Goal: Communication & Community: Share content

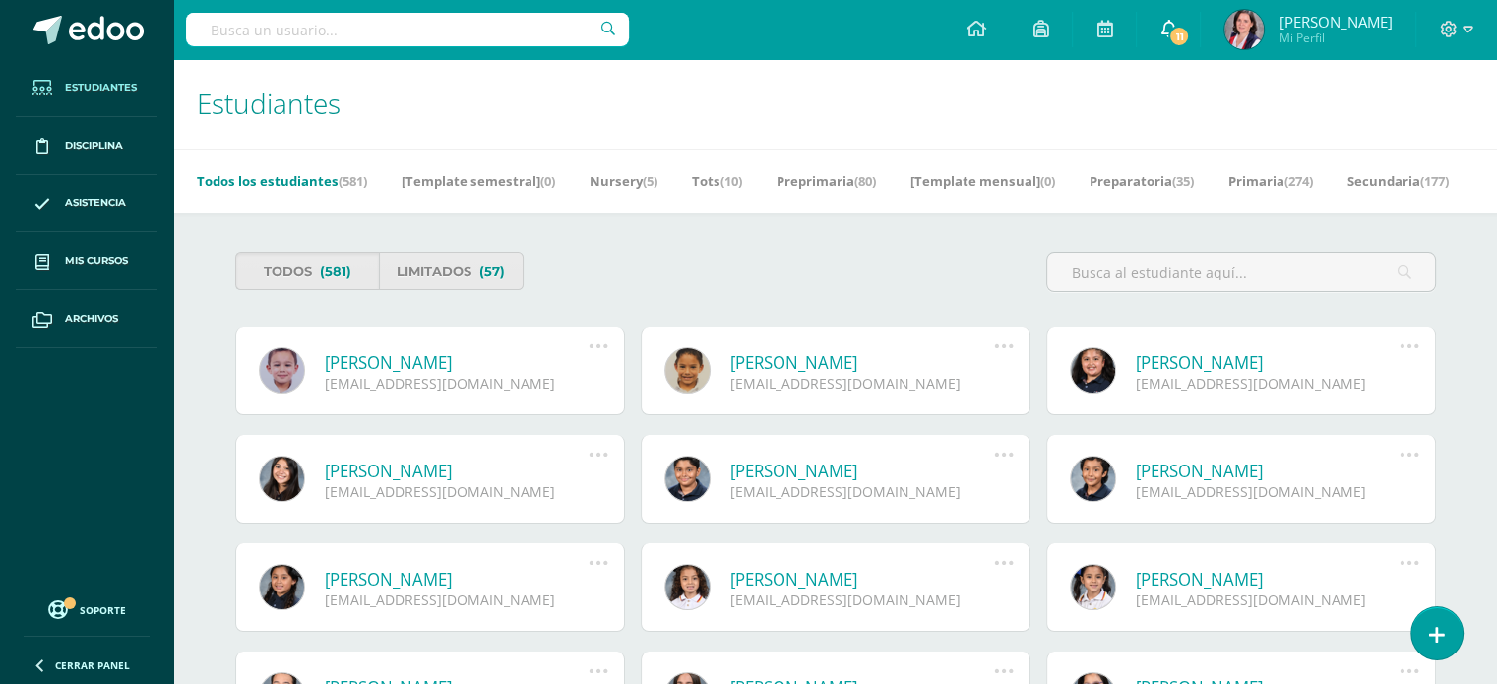
click at [1190, 31] on span "11" at bounding box center [1179, 37] width 22 height 22
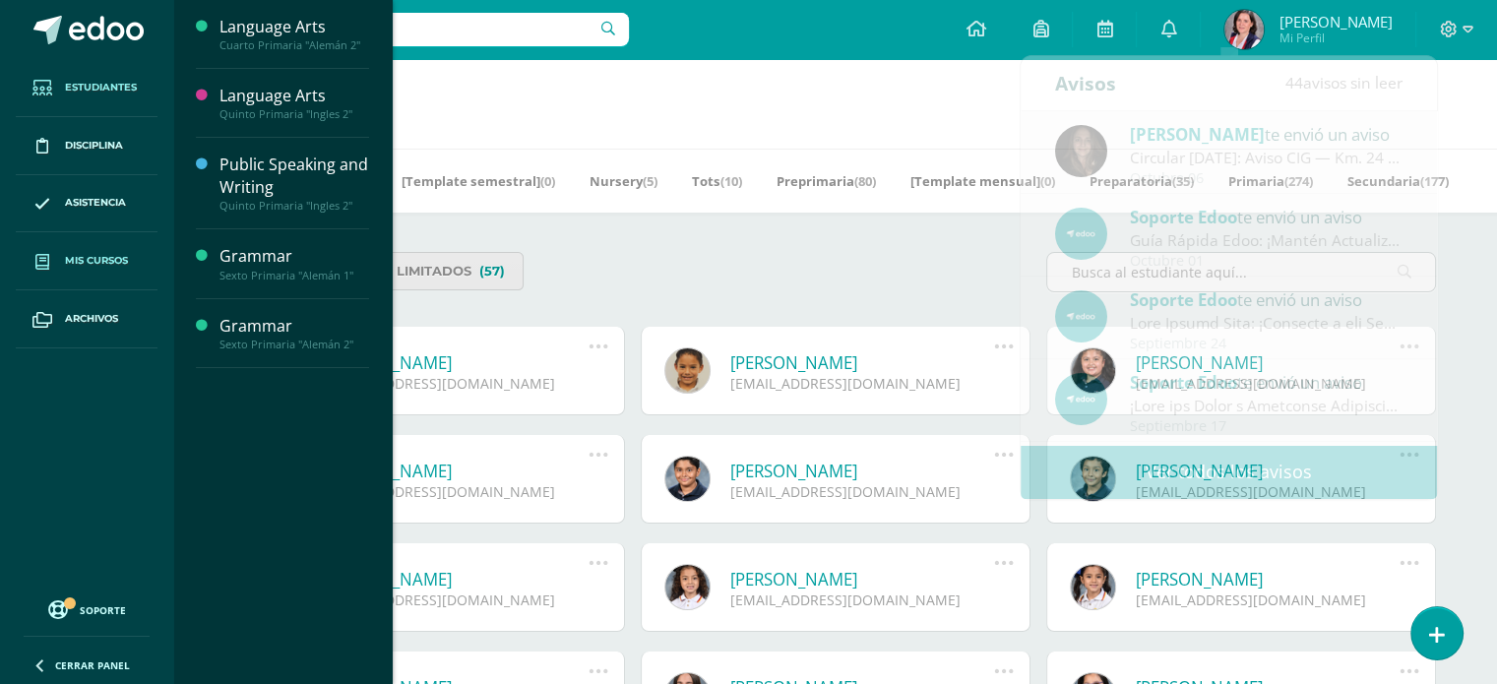
click at [110, 253] on span "Mis cursos" at bounding box center [96, 261] width 63 height 16
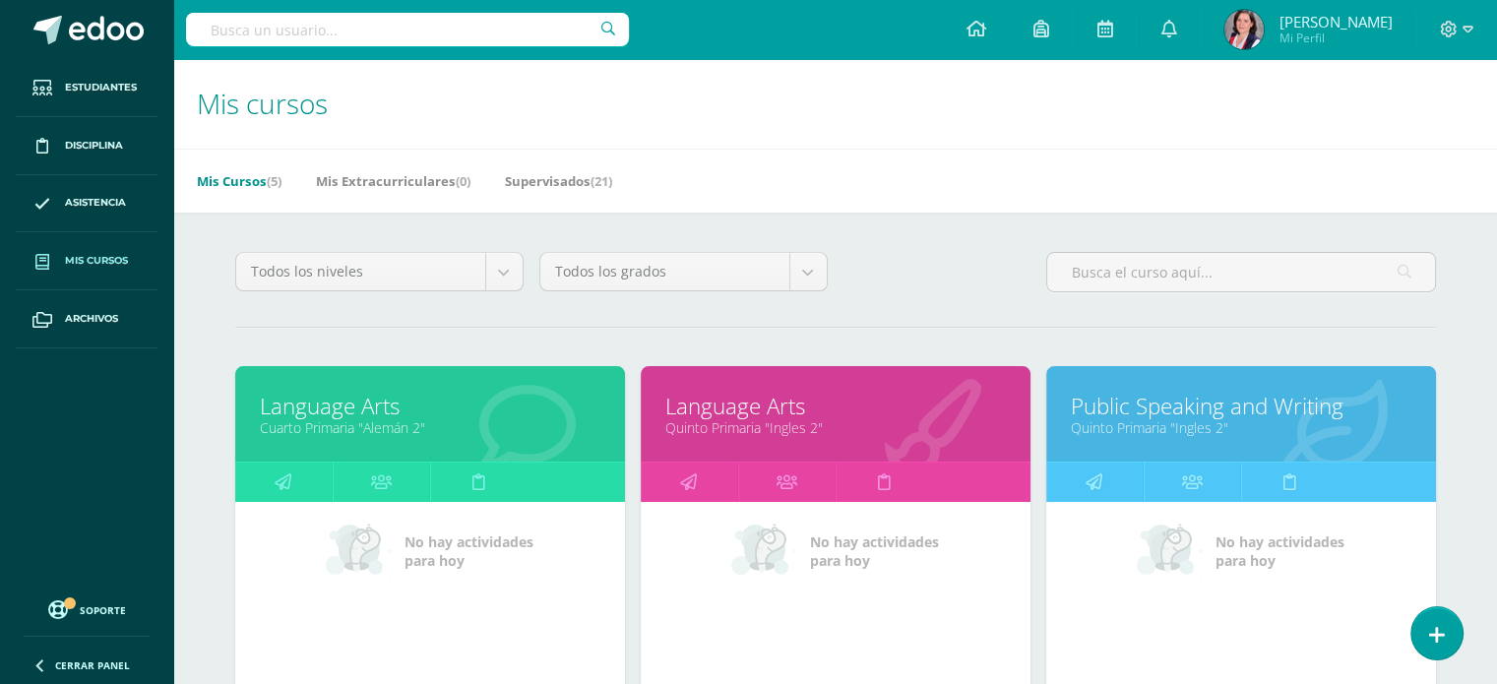
click at [1174, 416] on link "Public Speaking and Writing" at bounding box center [1241, 406] width 340 height 31
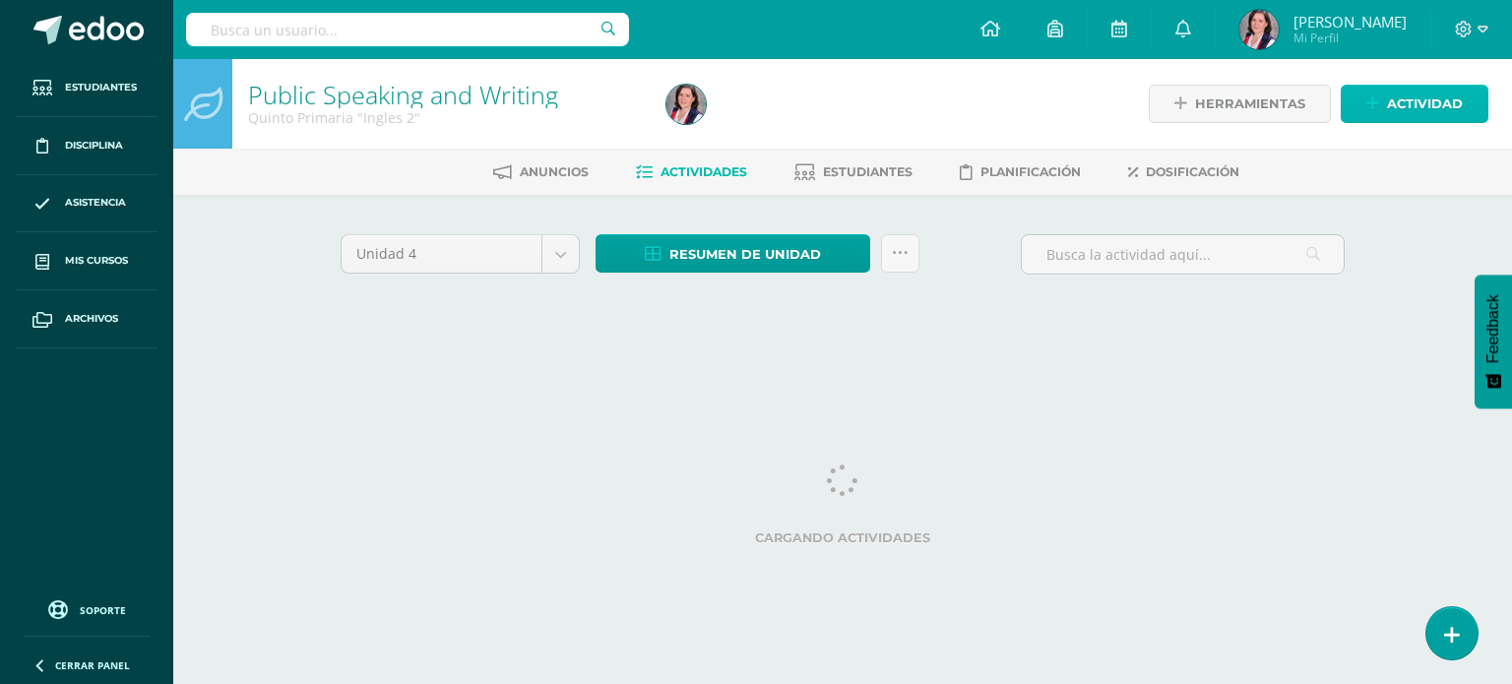
click at [1409, 102] on span "Actividad" at bounding box center [1425, 104] width 76 height 36
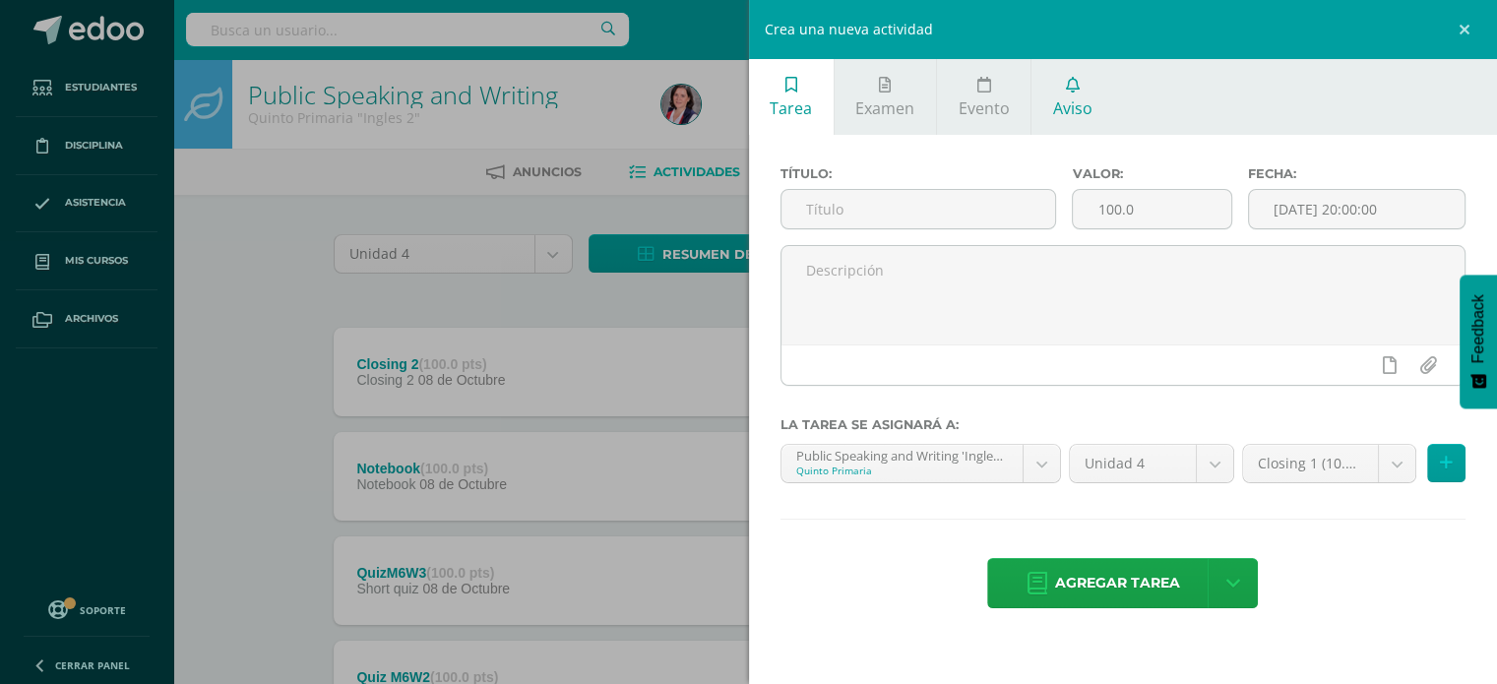
click at [1071, 88] on icon at bounding box center [1073, 85] width 14 height 16
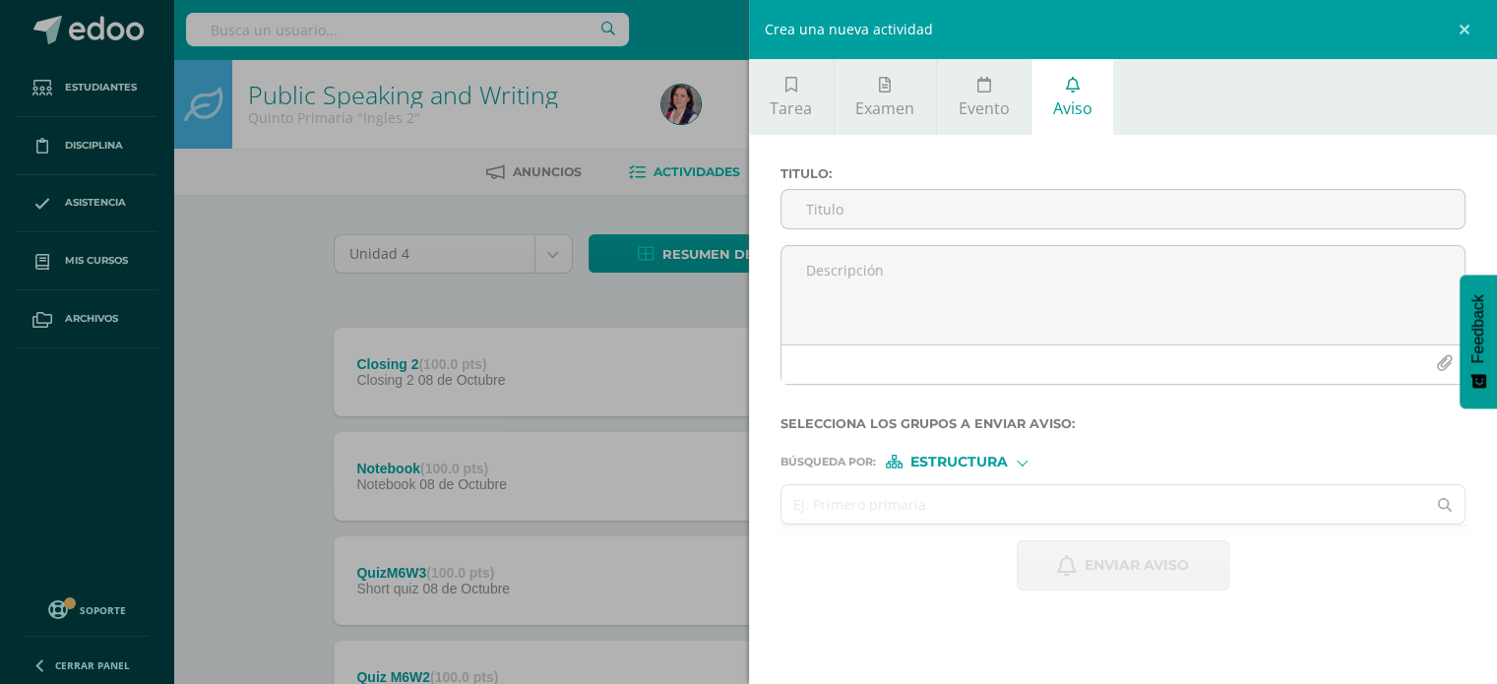
click at [900, 497] on input "text" at bounding box center [1103, 504] width 645 height 38
type input "quinto"
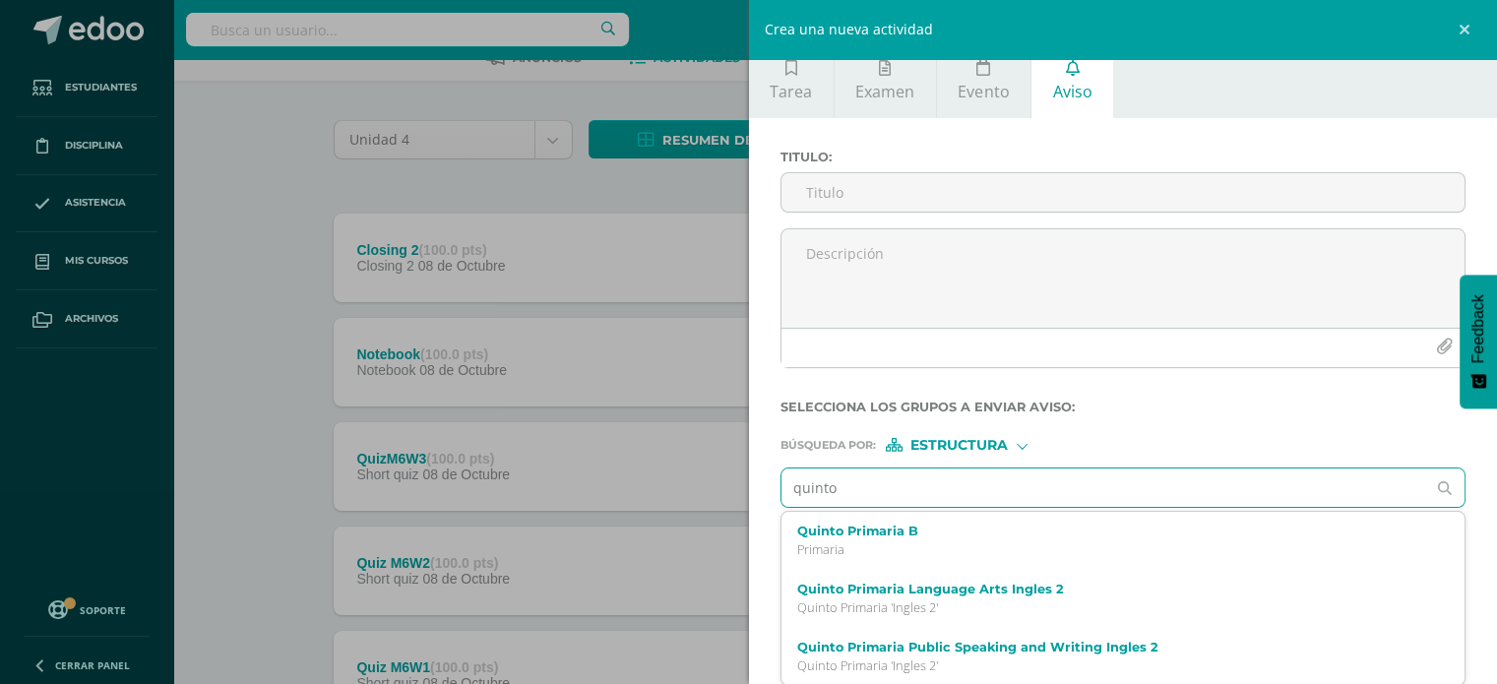
scroll to position [130, 0]
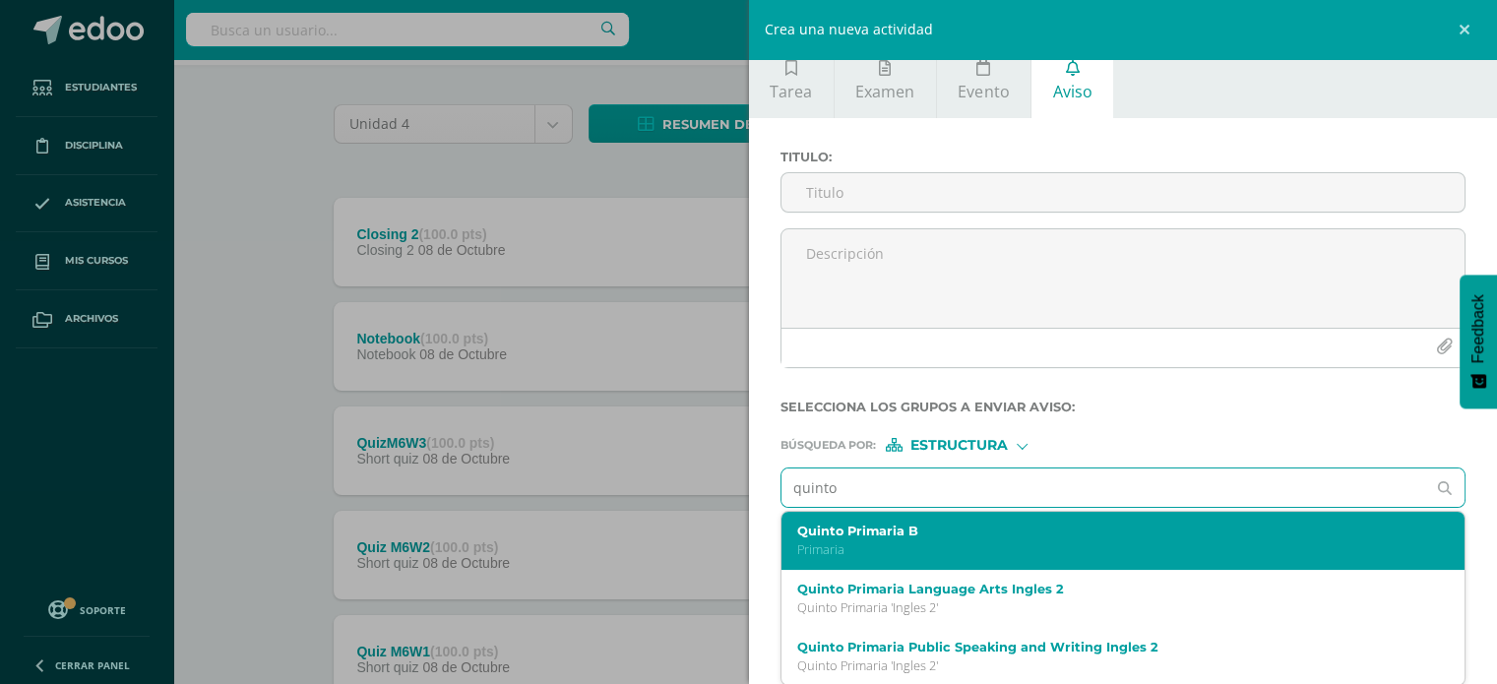
click at [886, 524] on label "Quinto Primaria B" at bounding box center [1108, 531] width 623 height 15
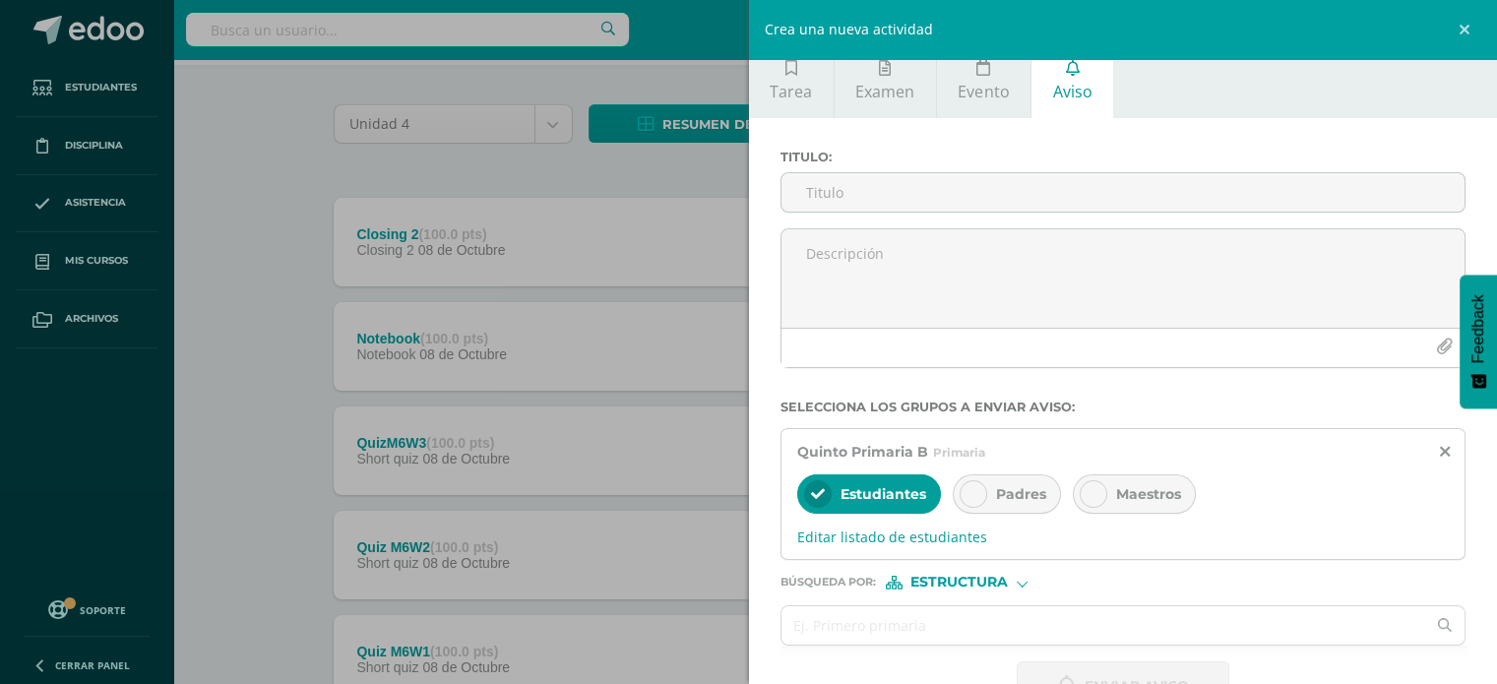
click at [990, 483] on div "Padres" at bounding box center [1007, 493] width 108 height 39
click at [931, 538] on span "Editar listado de estudiantes" at bounding box center [1123, 536] width 652 height 19
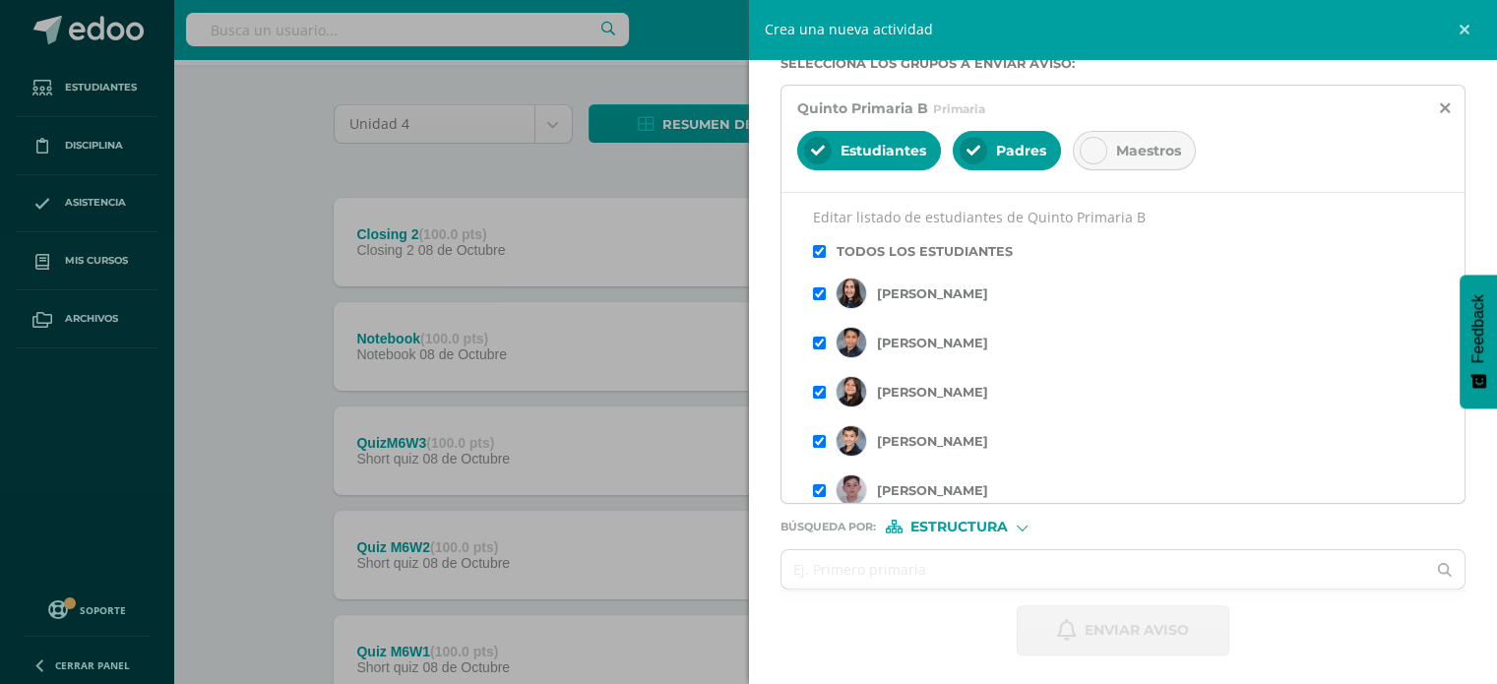
scroll to position [0, 0]
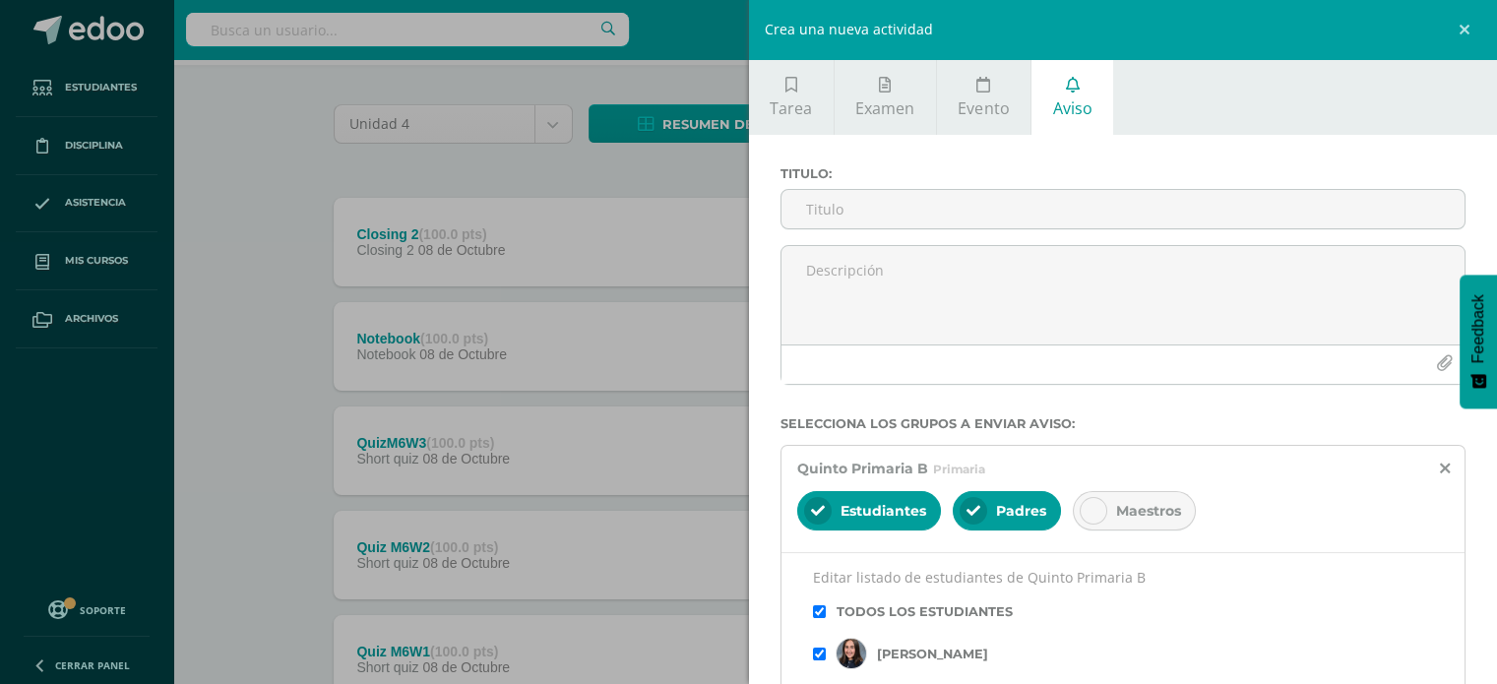
click at [901, 574] on p "Editar listado de estudiantes de Quinto Primaria B" at bounding box center [1123, 578] width 621 height 18
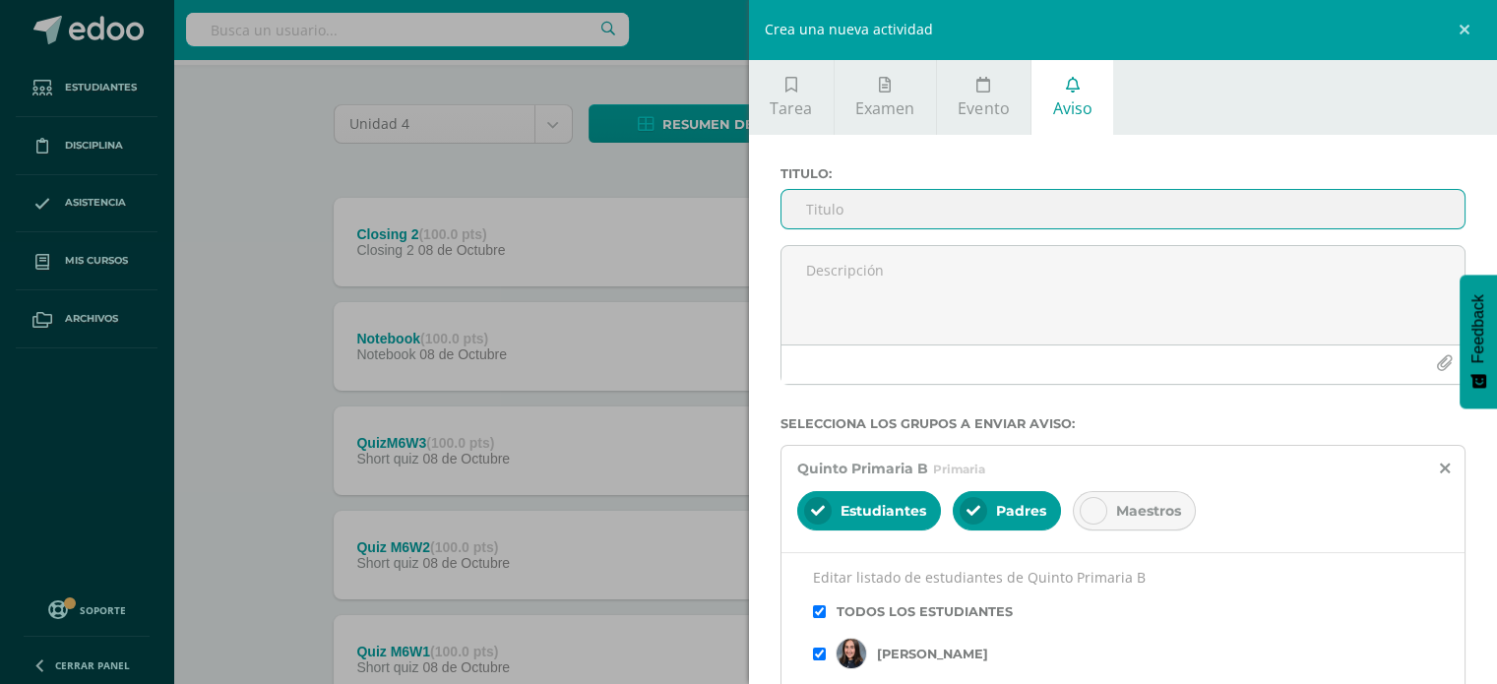
click at [874, 204] on input "Titulo :" at bounding box center [1123, 209] width 684 height 38
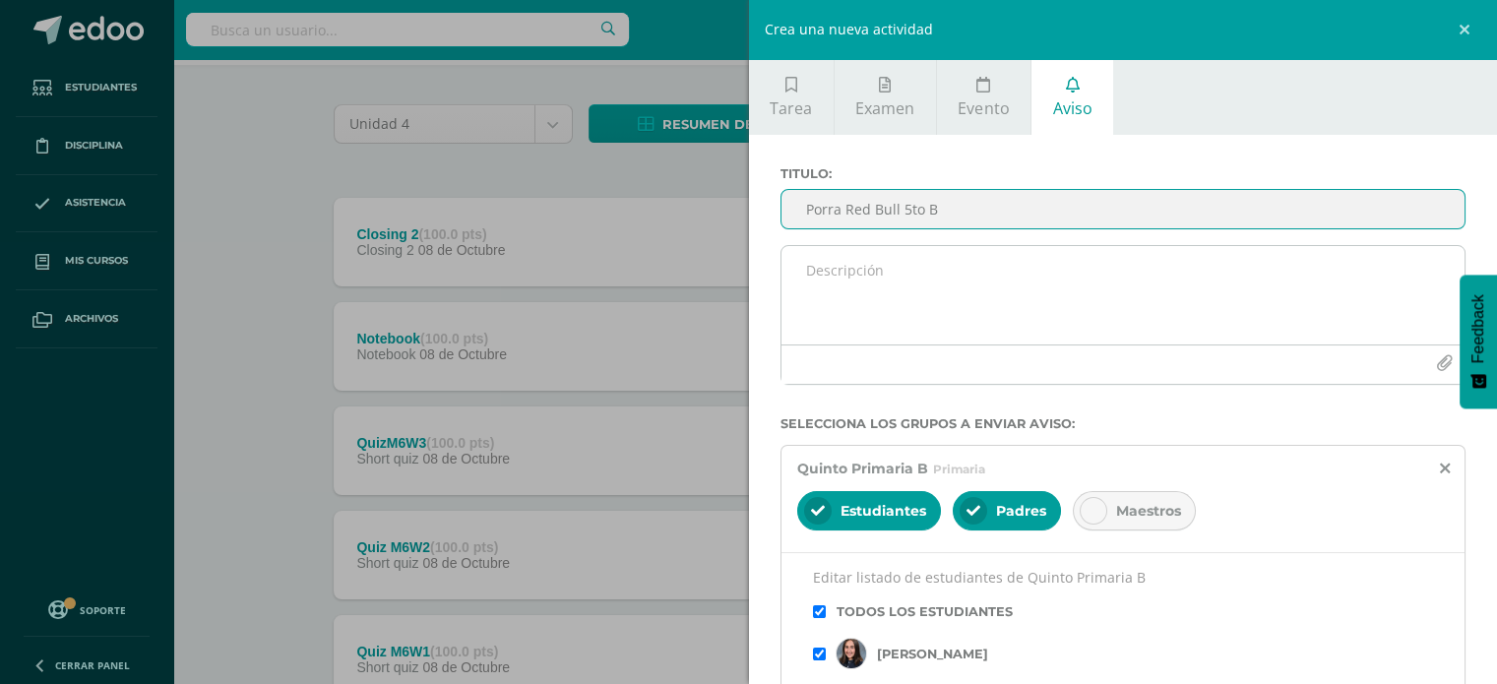
type input "Porra Red Bull 5to B"
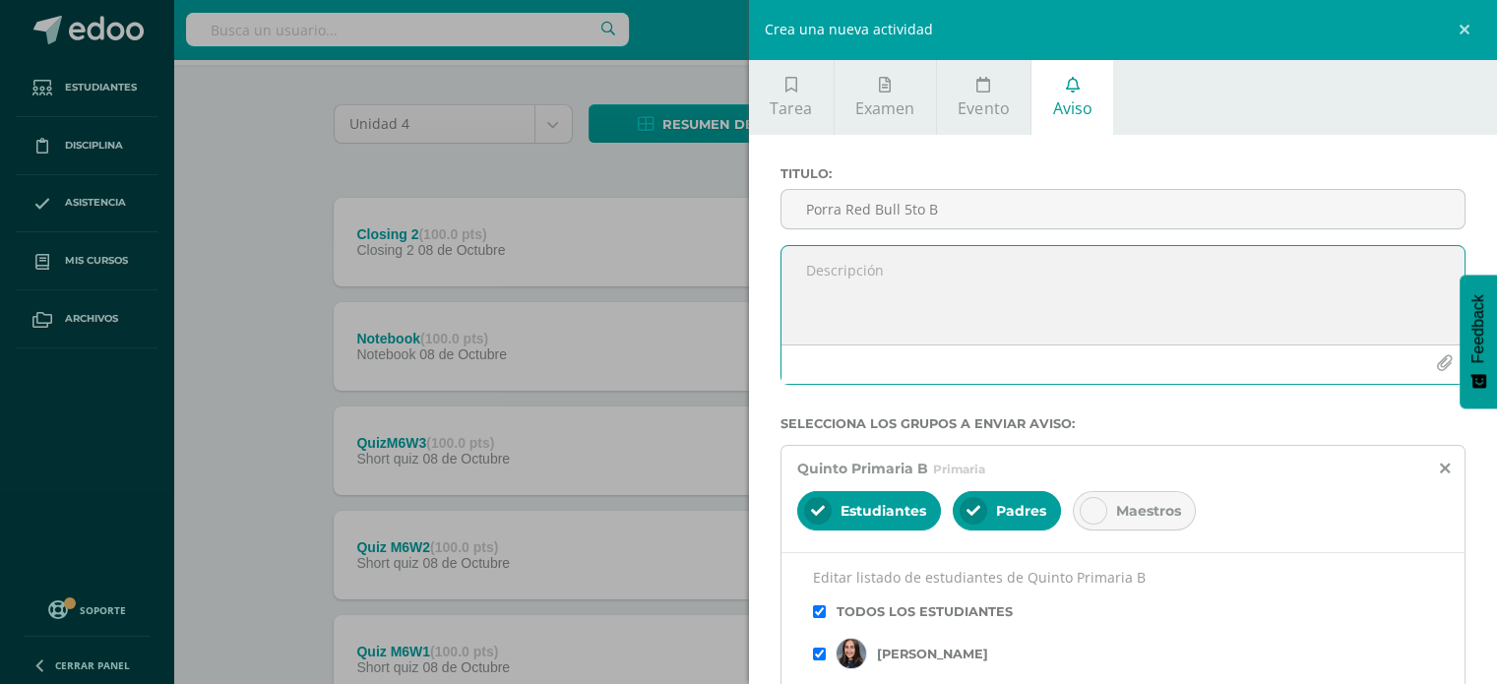
click at [855, 277] on textarea at bounding box center [1123, 295] width 684 height 98
click at [960, 273] on textarea "Hola ¿listos para ganar?" at bounding box center [1123, 295] width 684 height 98
click at [1436, 365] on icon "button" at bounding box center [1444, 363] width 17 height 17
click at [1437, 361] on button "button" at bounding box center [1444, 363] width 38 height 38
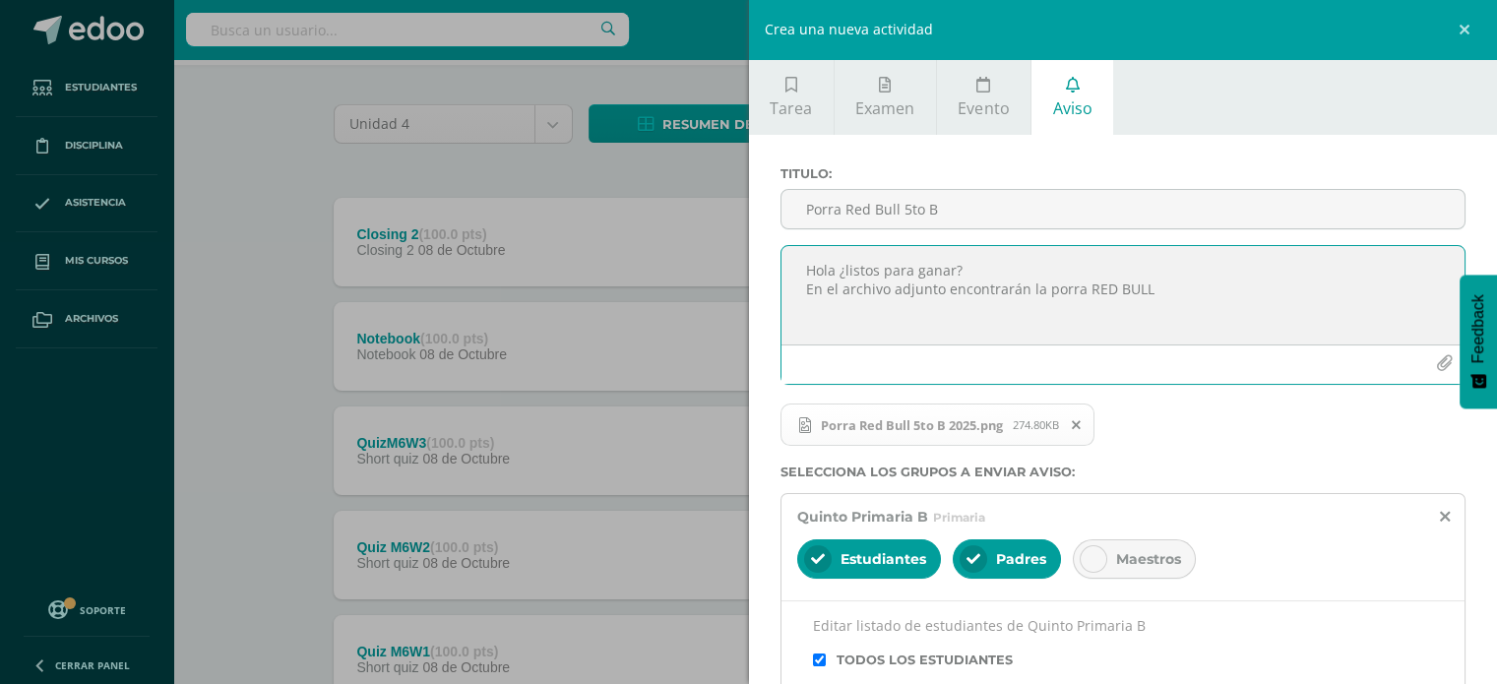
click at [1165, 297] on textarea "Hola ¿listos para ganar? En el archivo adjunto encontrarán la porra RED BULL" at bounding box center [1123, 295] width 684 height 98
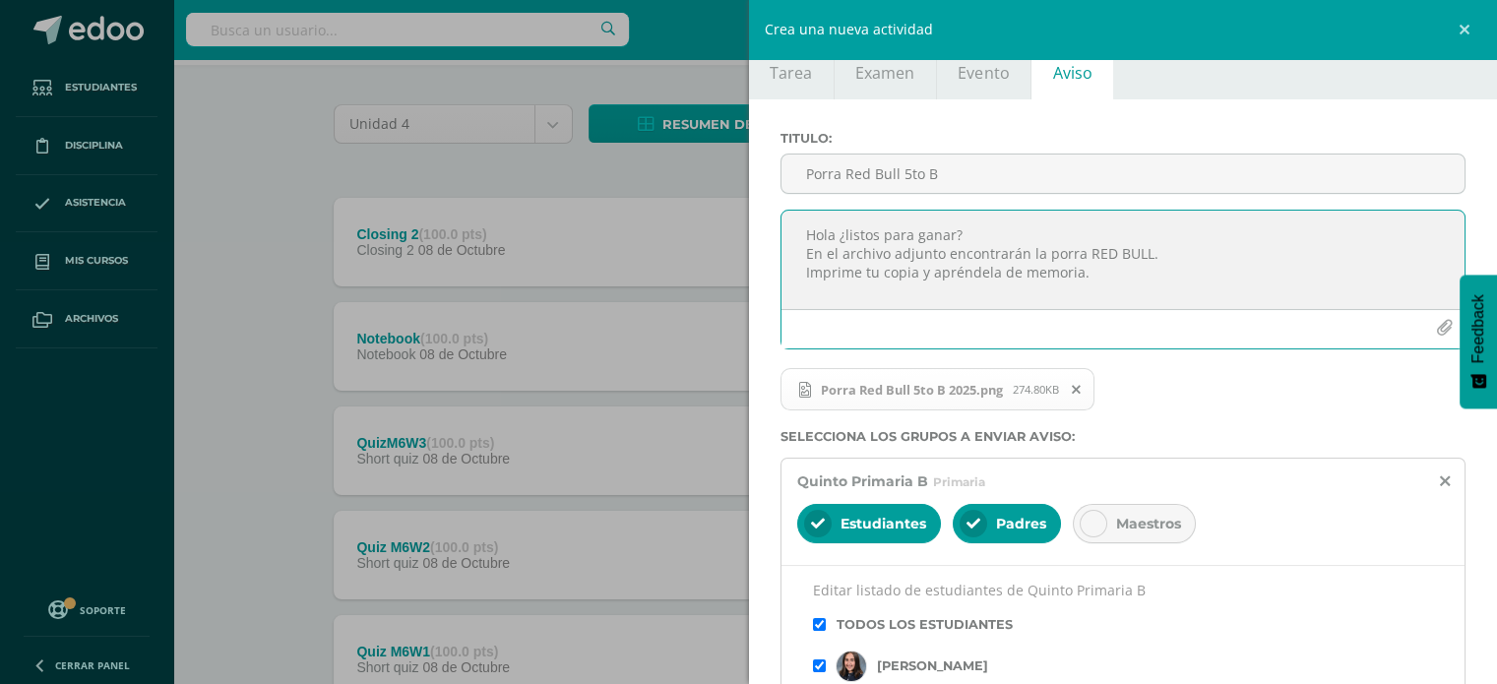
scroll to position [65, 0]
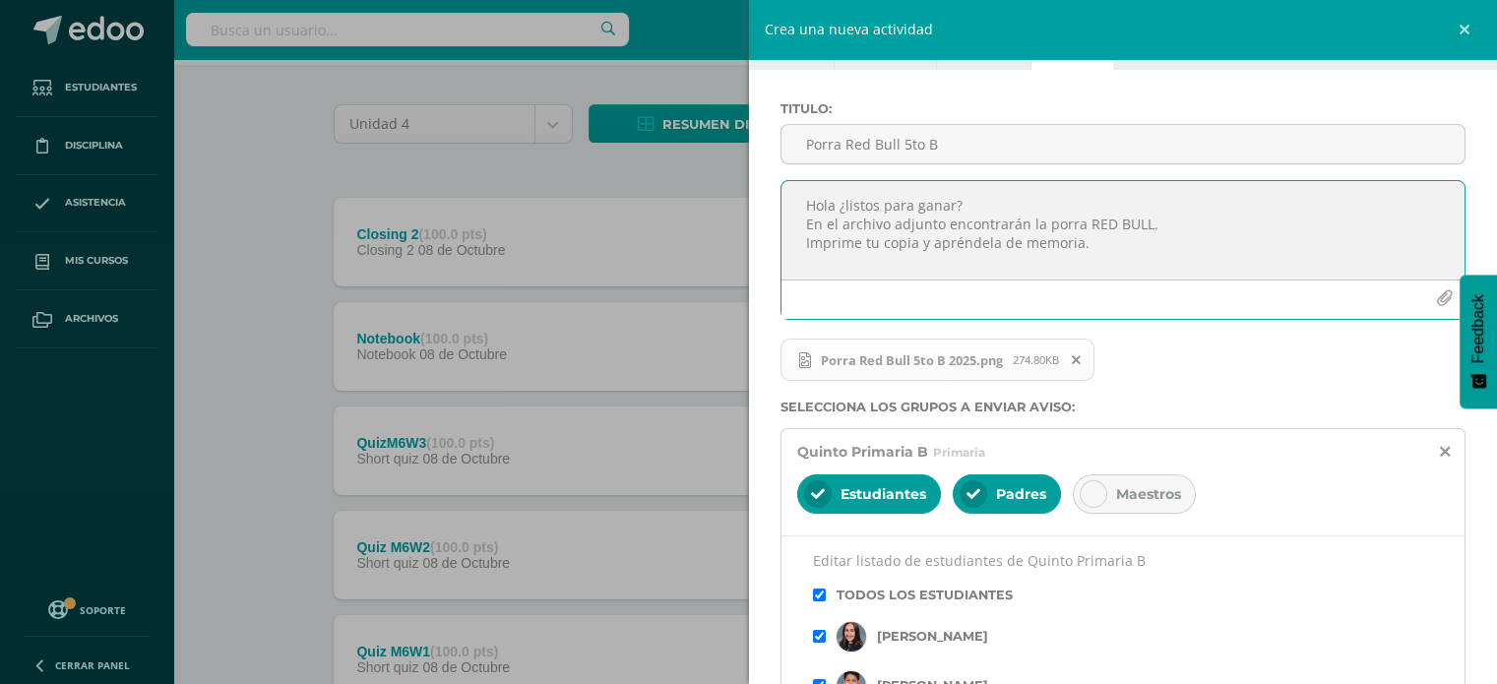
click at [833, 210] on textarea "Hola ¿listos para ganar? En el archivo adjunto encontrarán la porra RED BULL. I…" at bounding box center [1123, 230] width 684 height 98
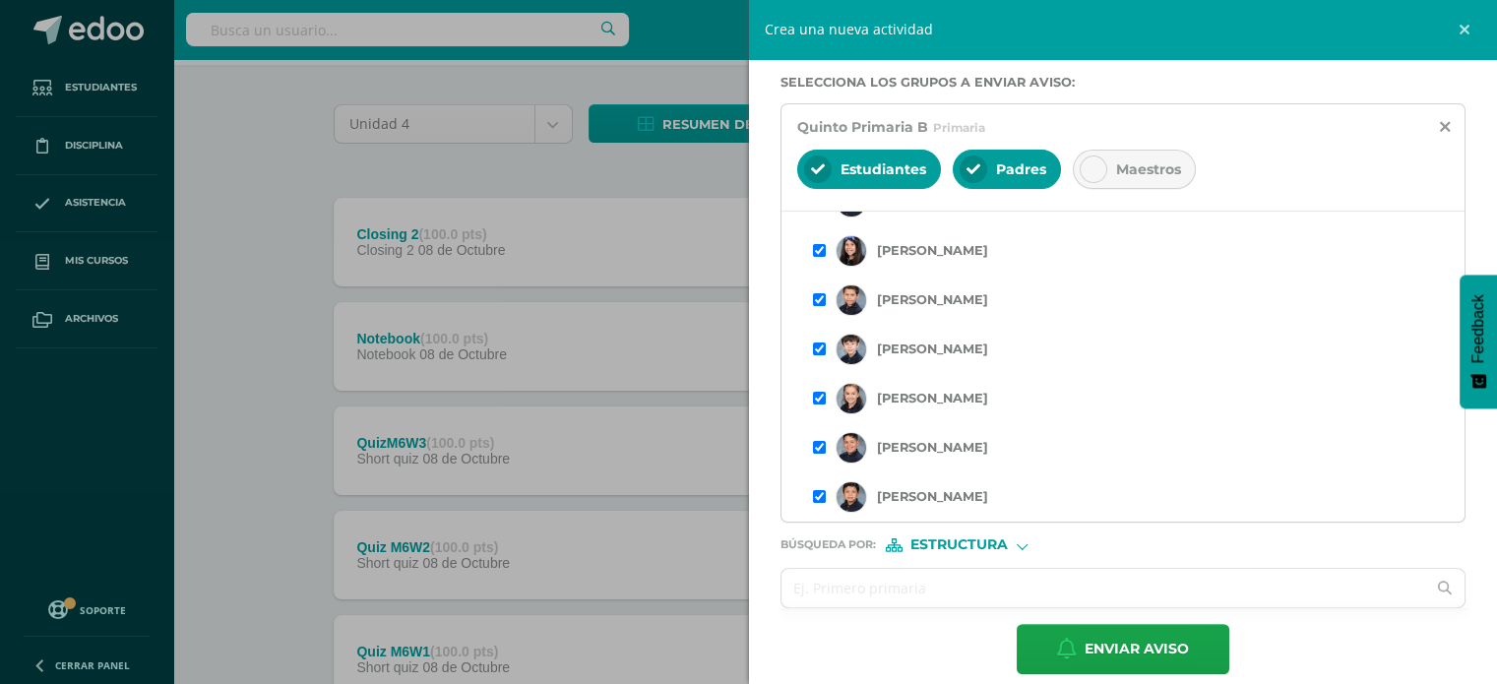
scroll to position [407, 0]
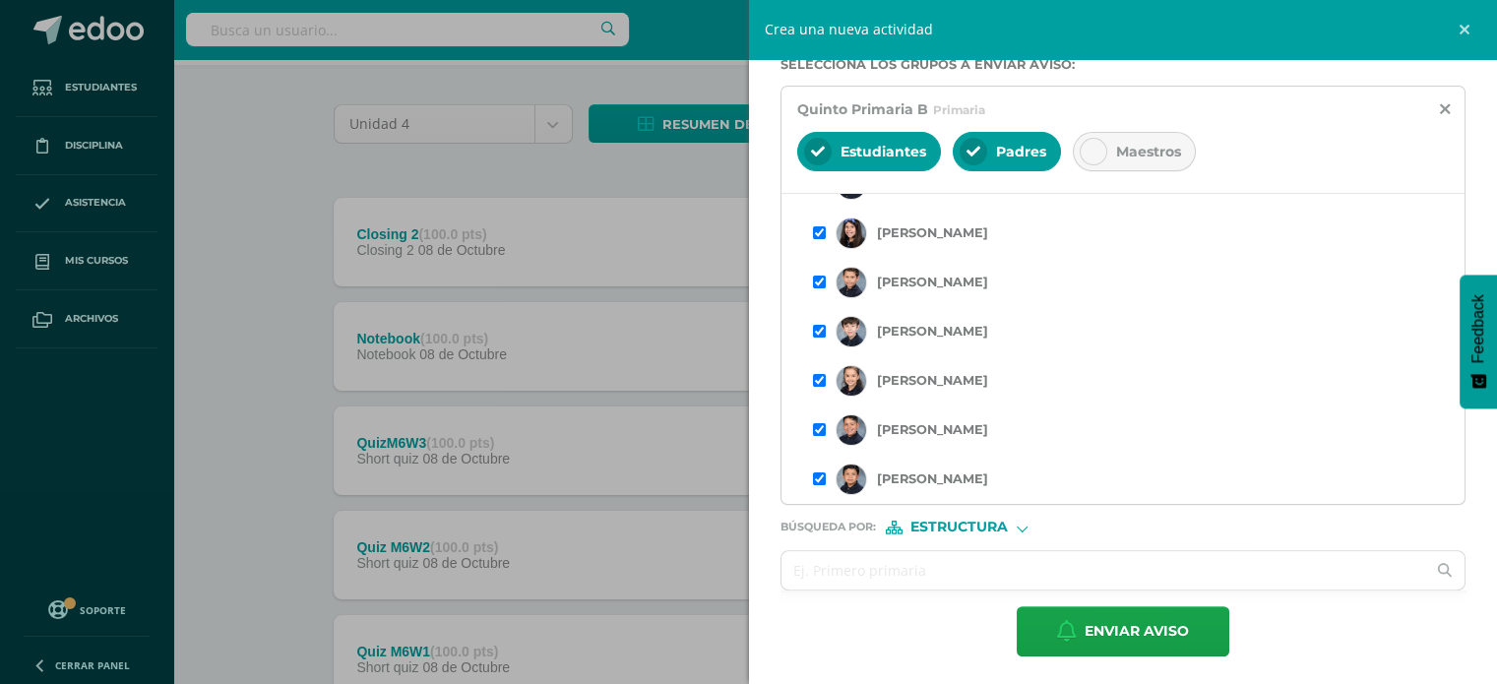
type textarea "Hola chicos de 5to B ¿listos para ganar? En el archivo adjunto encontrarán la p…"
click at [1087, 154] on icon at bounding box center [1093, 152] width 14 height 14
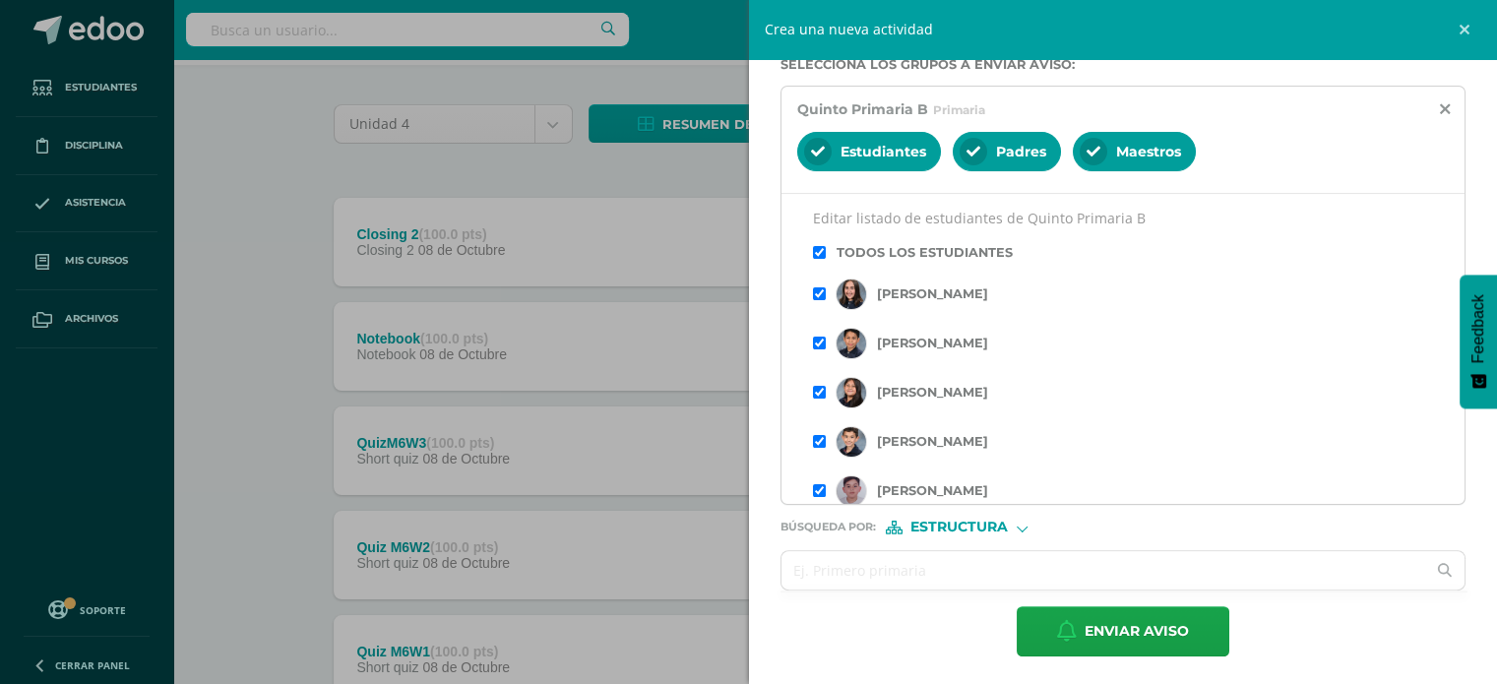
click at [1087, 154] on icon at bounding box center [1093, 152] width 14 height 14
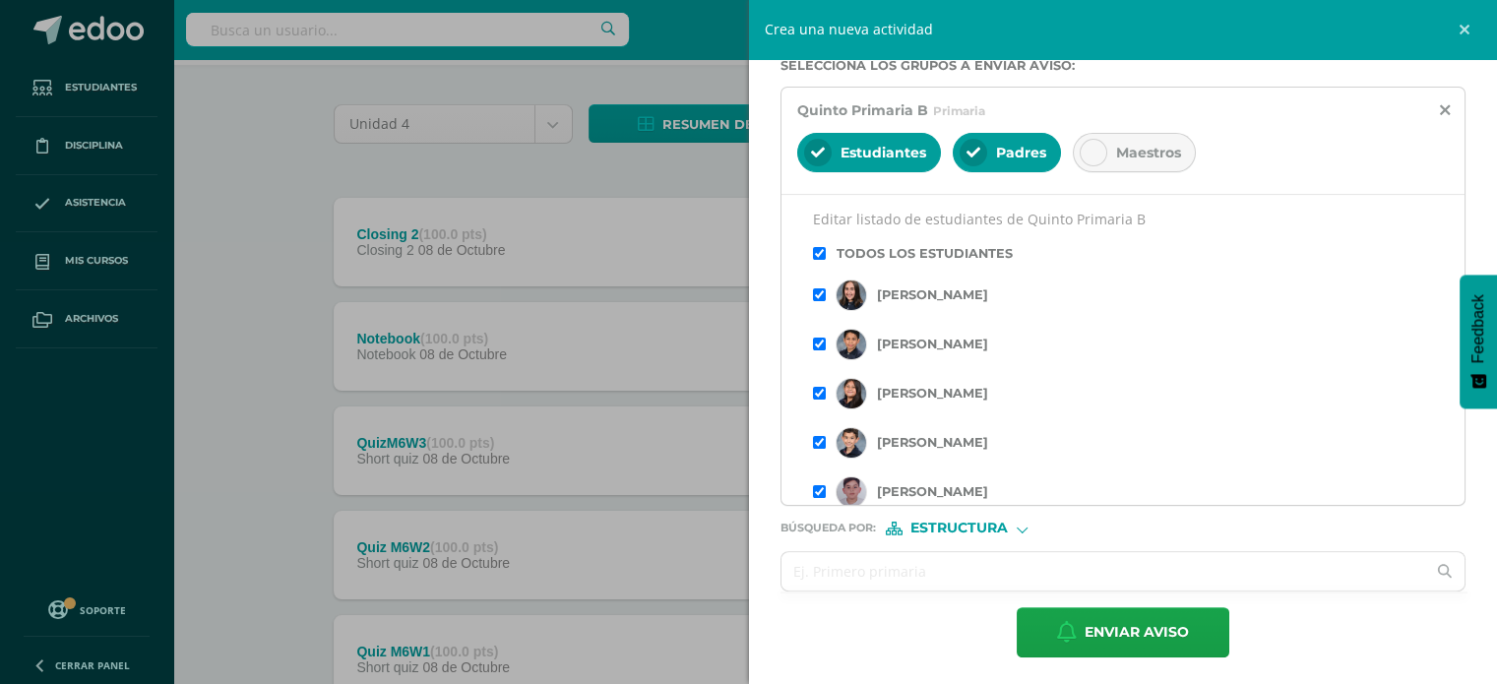
click at [1023, 532] on form "Titulo : Porra Red Bull 5to B Hola chicos de 5to B ¿listos para ganar? En el ar…" at bounding box center [1123, 208] width 686 height 897
click at [1023, 525] on div at bounding box center [1022, 527] width 11 height 11
click at [977, 571] on span "Persona" at bounding box center [966, 576] width 71 height 11
click at [948, 562] on input "text" at bounding box center [1103, 571] width 645 height 38
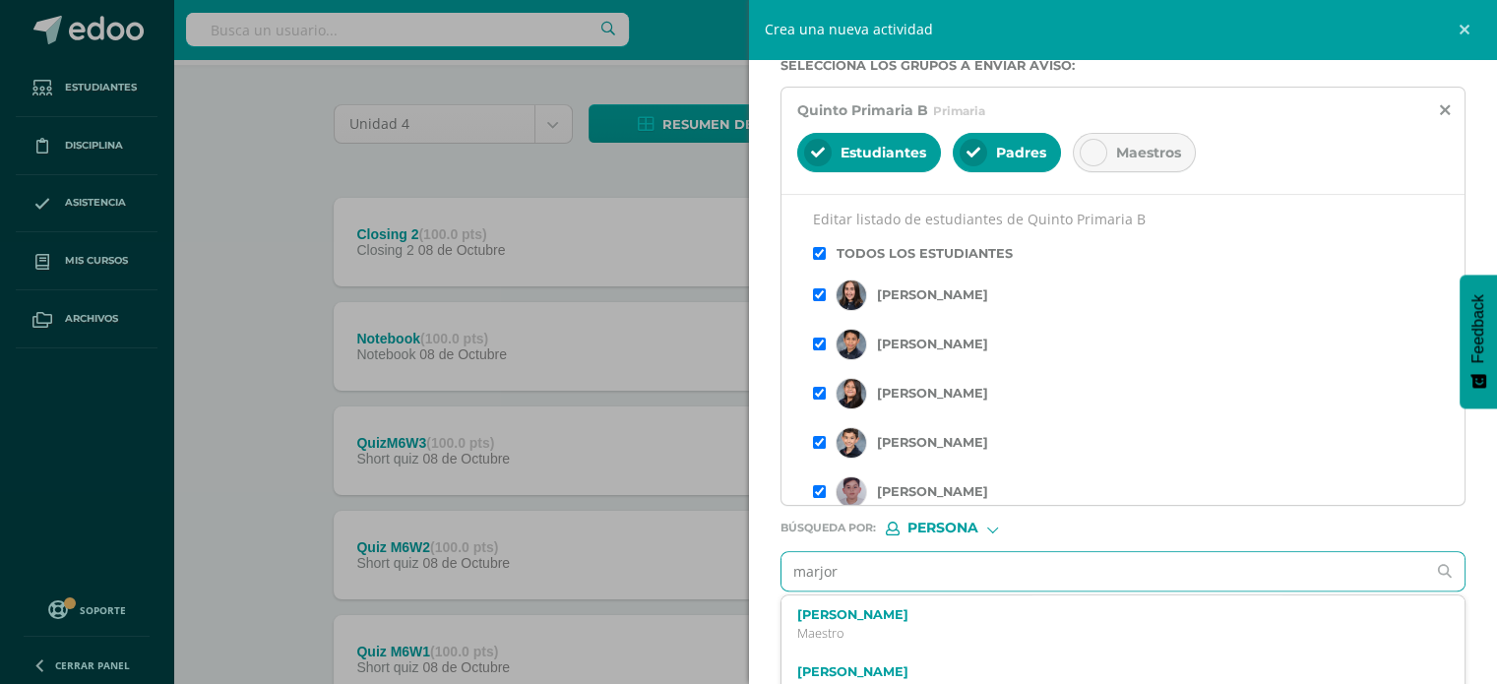
type input "marjory"
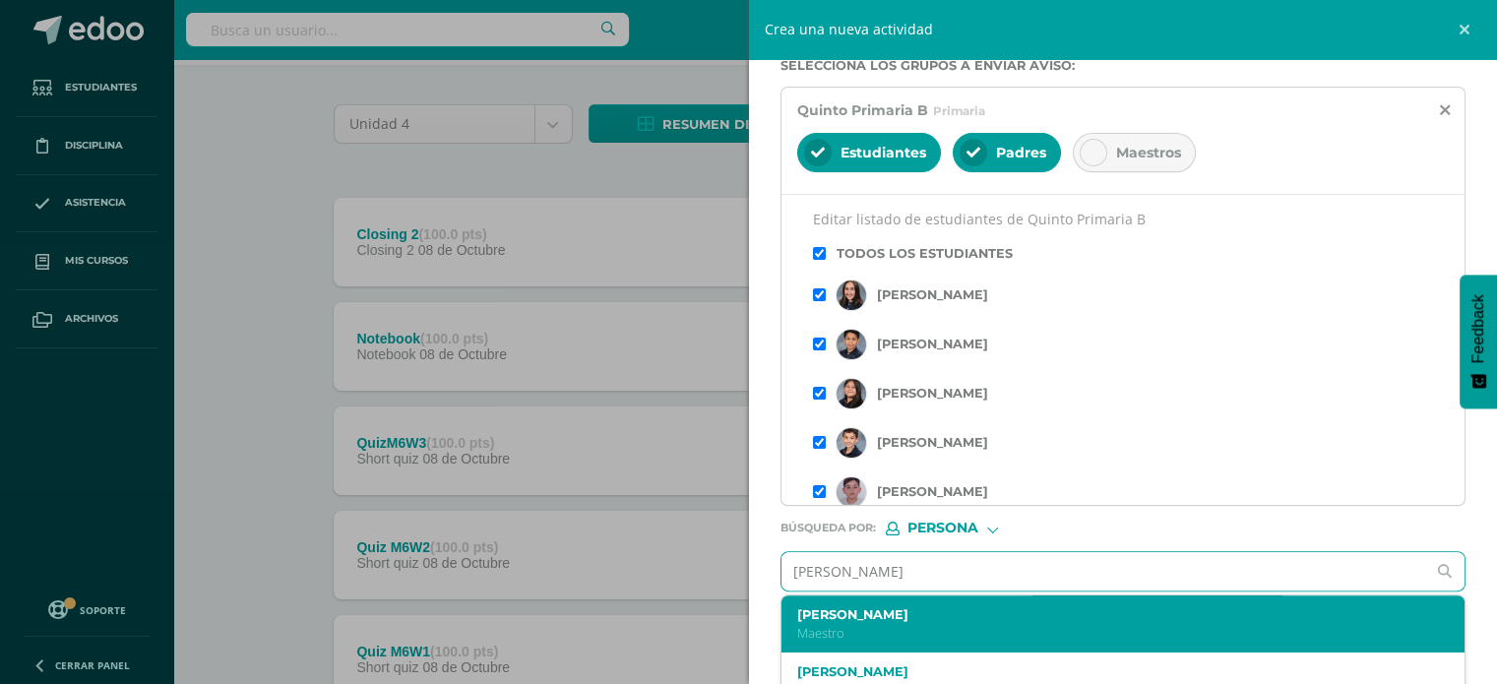
click at [905, 610] on label "[PERSON_NAME]" at bounding box center [1108, 614] width 623 height 15
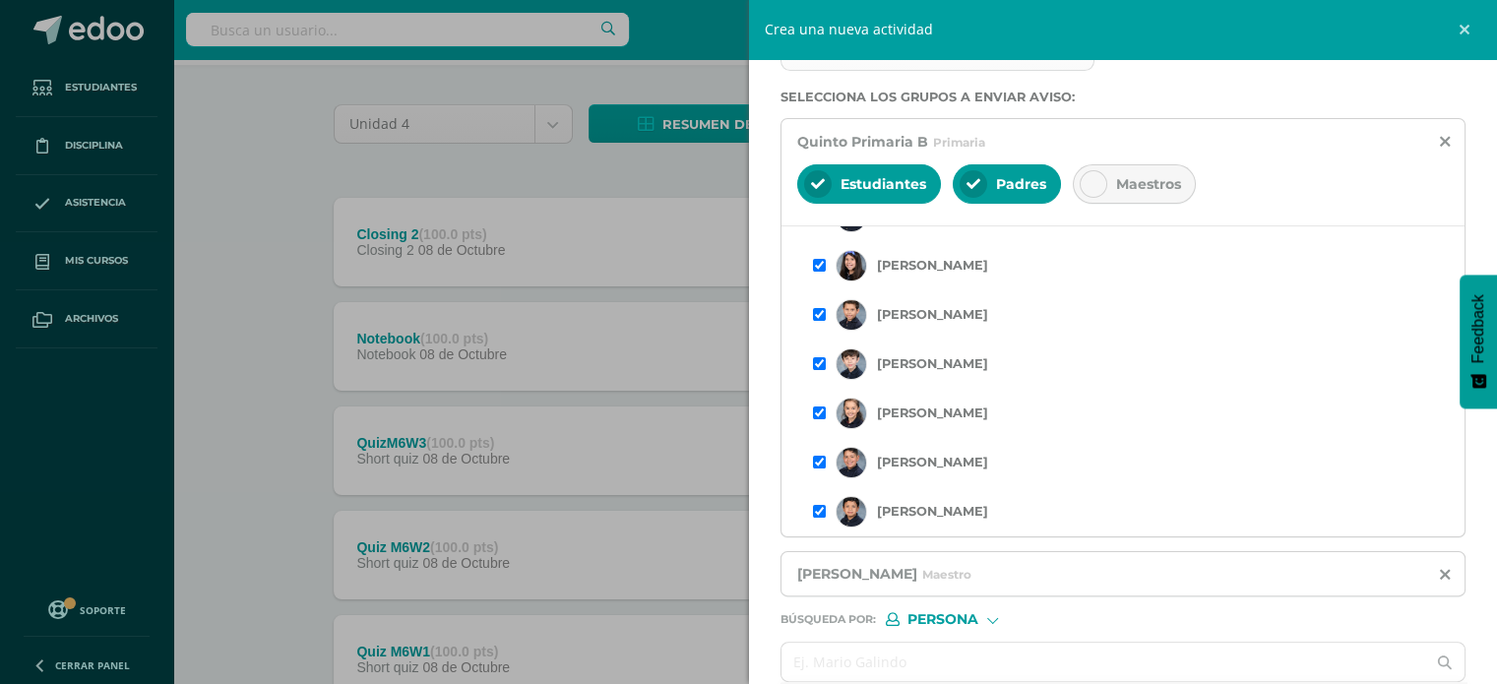
scroll to position [450, 0]
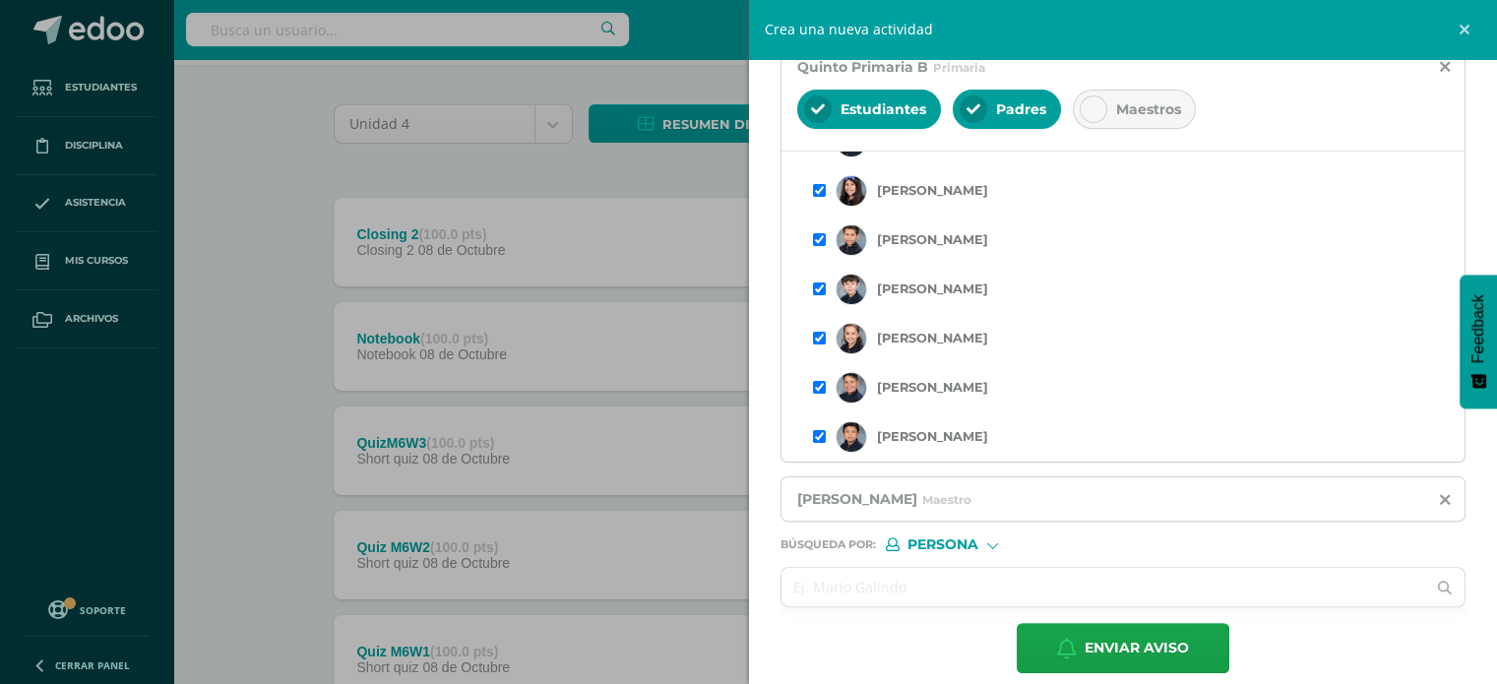
click at [933, 641] on div "Enviar aviso" at bounding box center [1123, 648] width 686 height 50
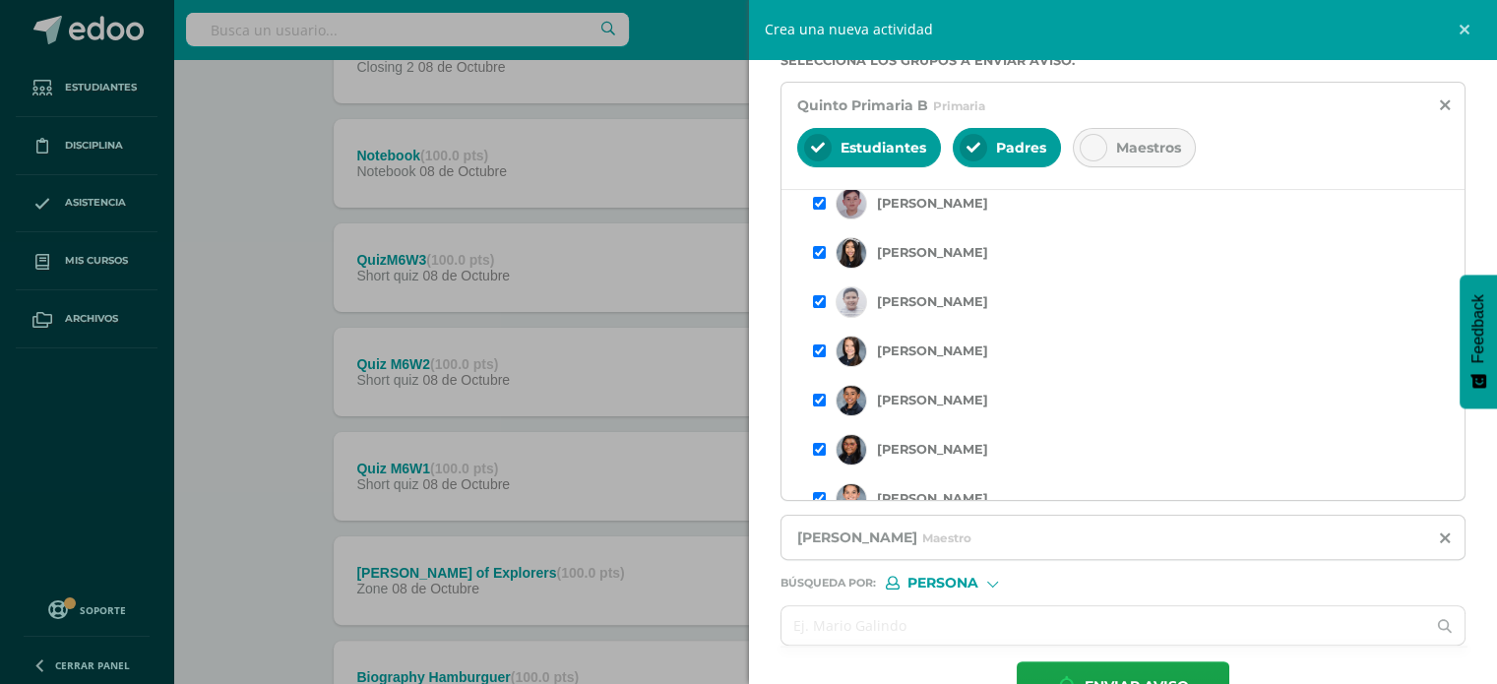
scroll to position [286, 0]
click at [1138, 680] on span "Enviar aviso" at bounding box center [1136, 686] width 104 height 48
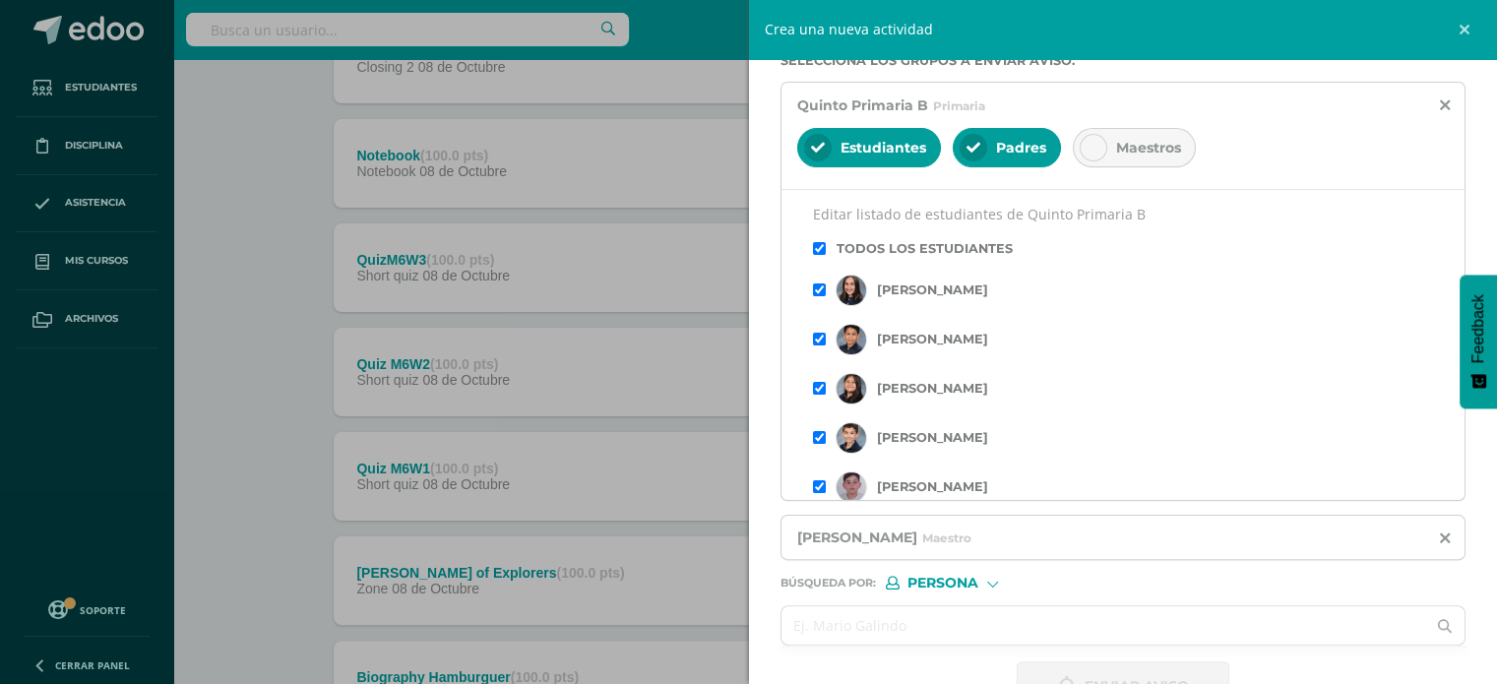
scroll to position [0, 0]
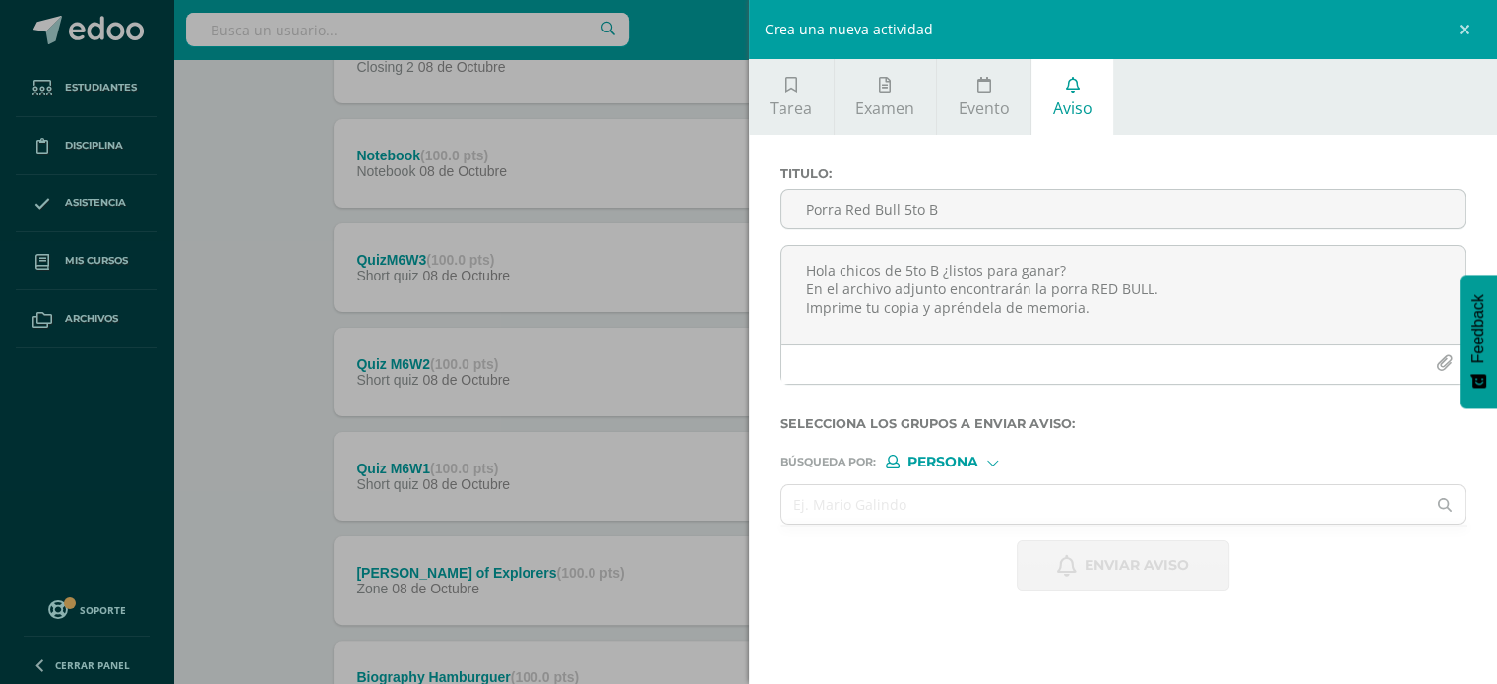
click at [289, 260] on div "Crea una nueva actividad Tarea Examen Evento Aviso Título: Valor: 100.0 Fecha: …" at bounding box center [748, 342] width 1497 height 684
